Goal: Navigation & Orientation: Go to known website

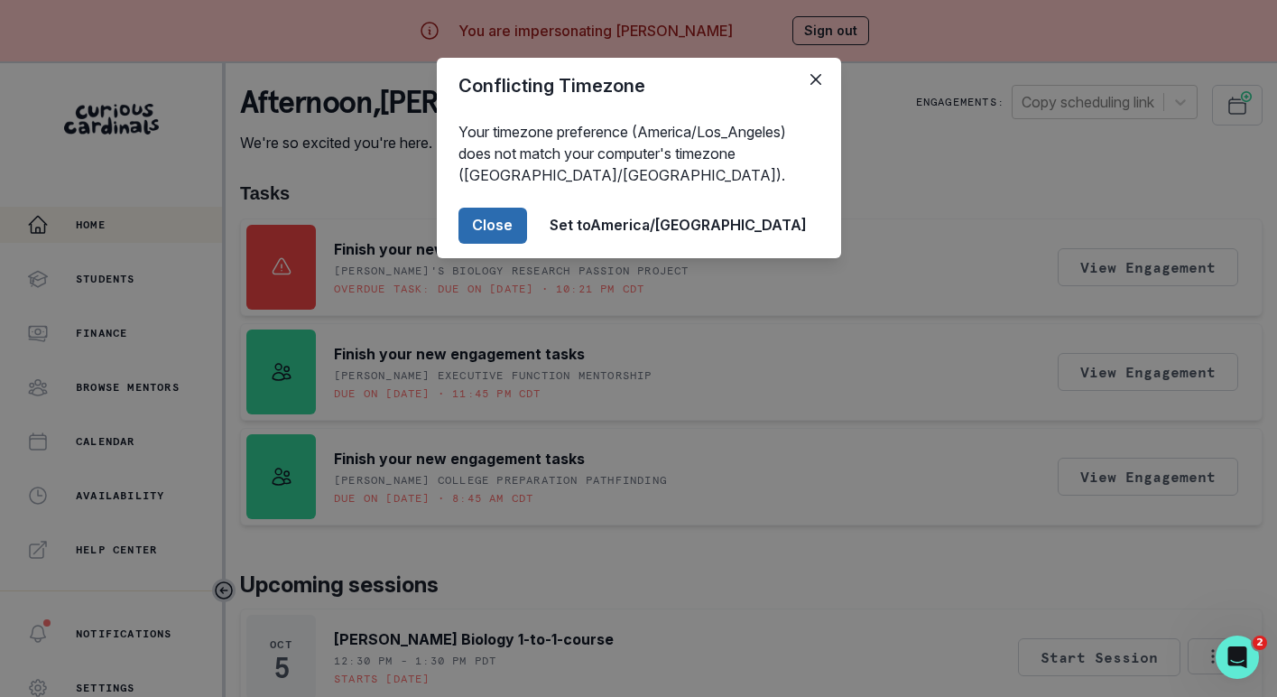
click at [527, 236] on button "Close" at bounding box center [492, 226] width 69 height 36
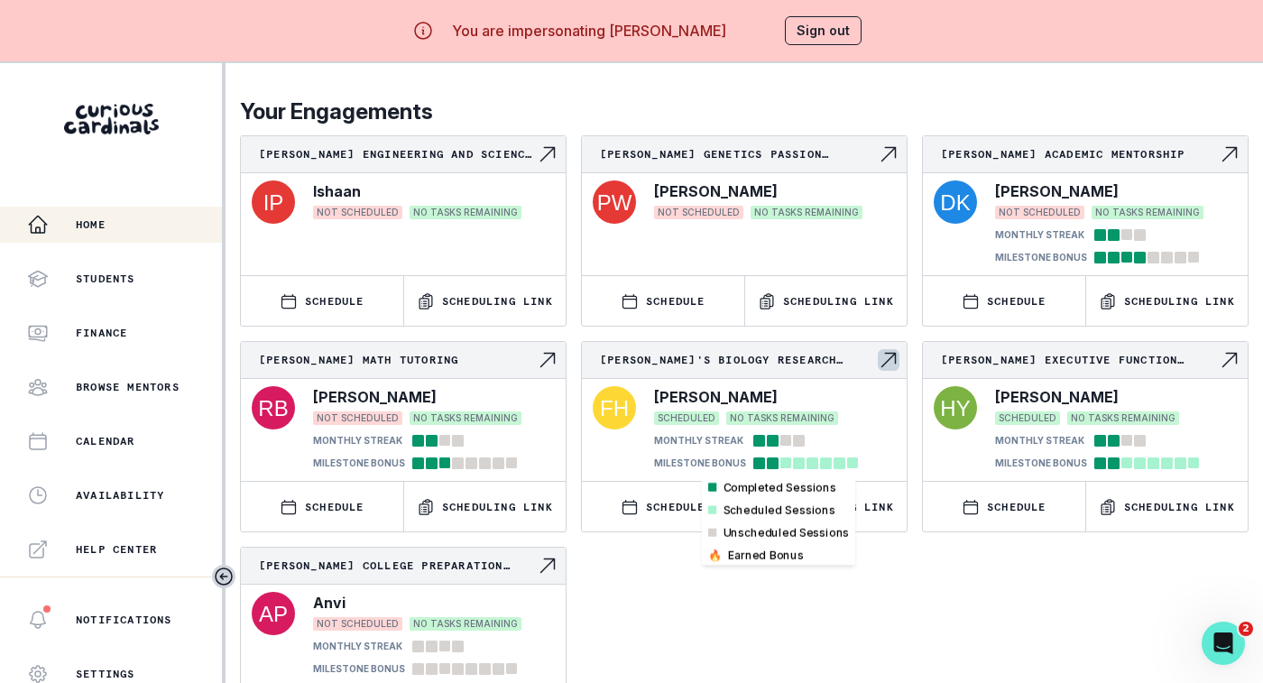
scroll to position [77, 0]
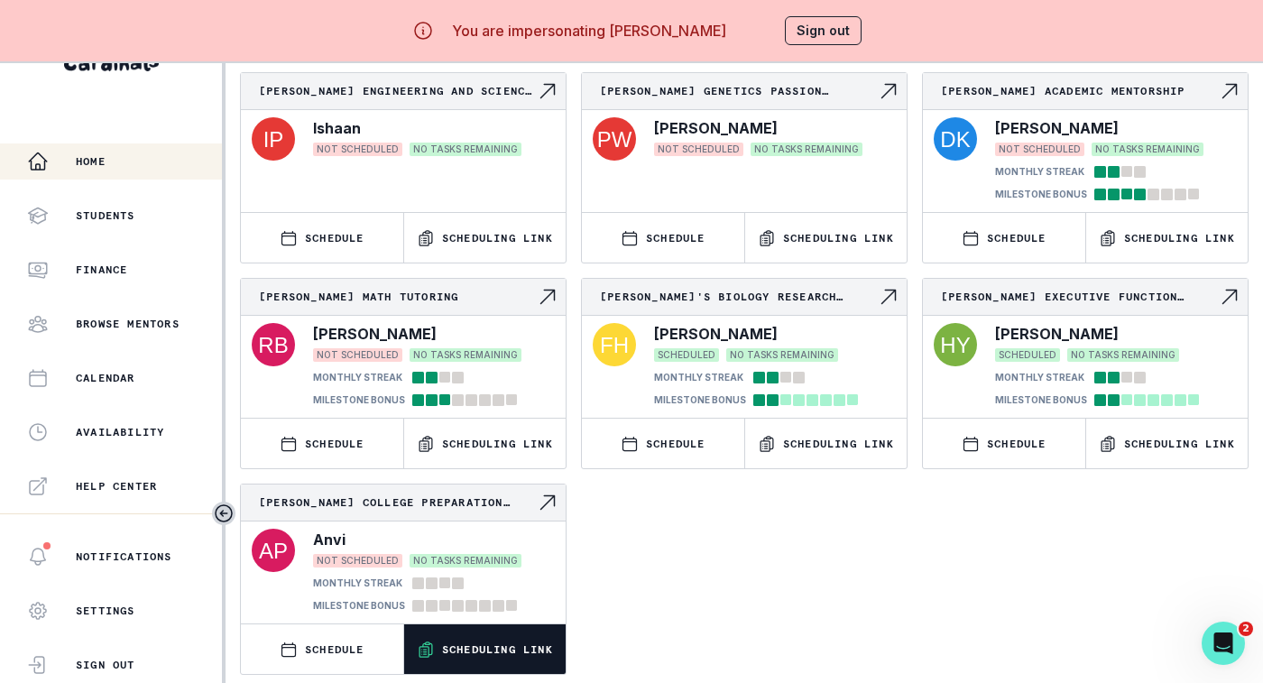
click at [504, 624] on button "Scheduling Link" at bounding box center [485, 649] width 162 height 50
click at [845, 27] on button "Sign out" at bounding box center [823, 30] width 77 height 29
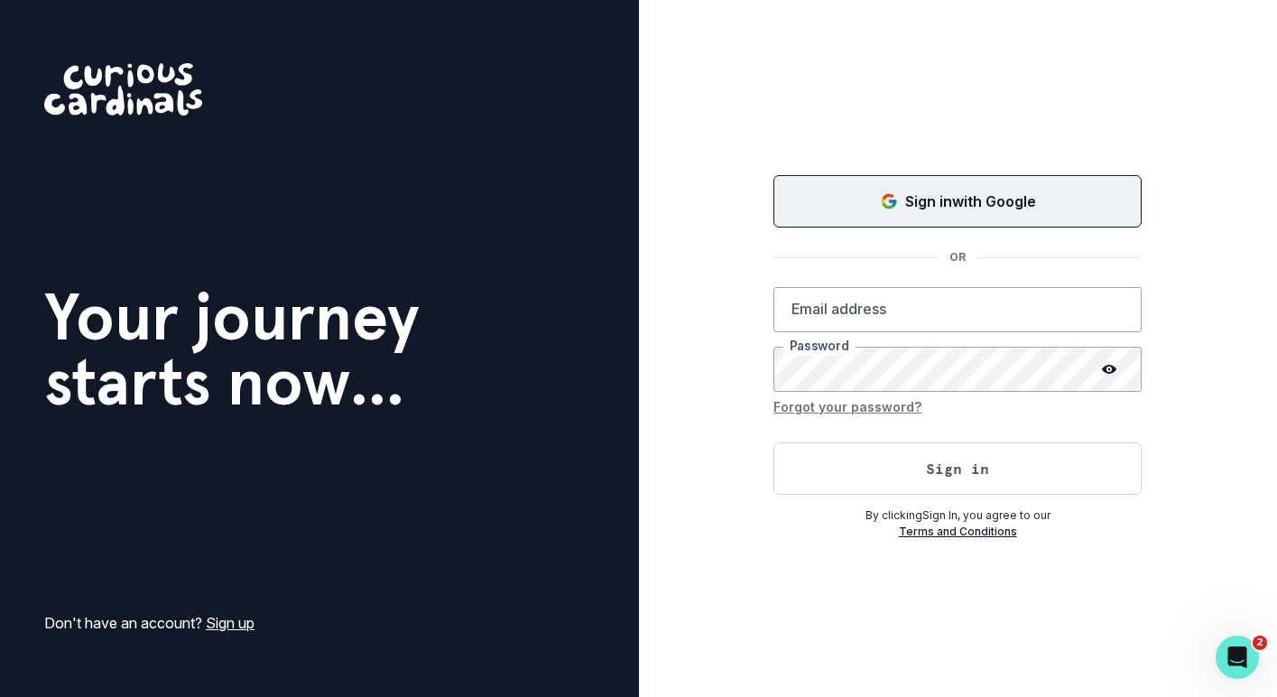
click at [890, 188] on button "Sign in with Google" at bounding box center [957, 201] width 368 height 52
